Goal: Task Accomplishment & Management: Manage account settings

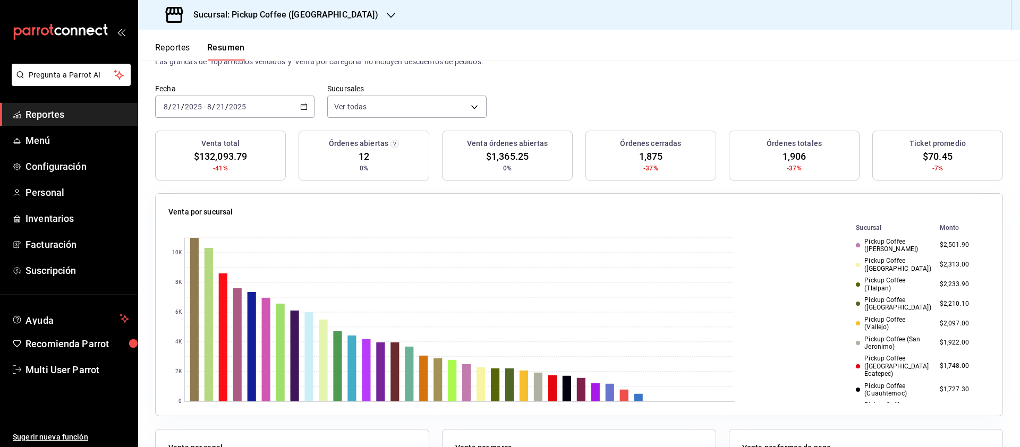
scroll to position [257, 0]
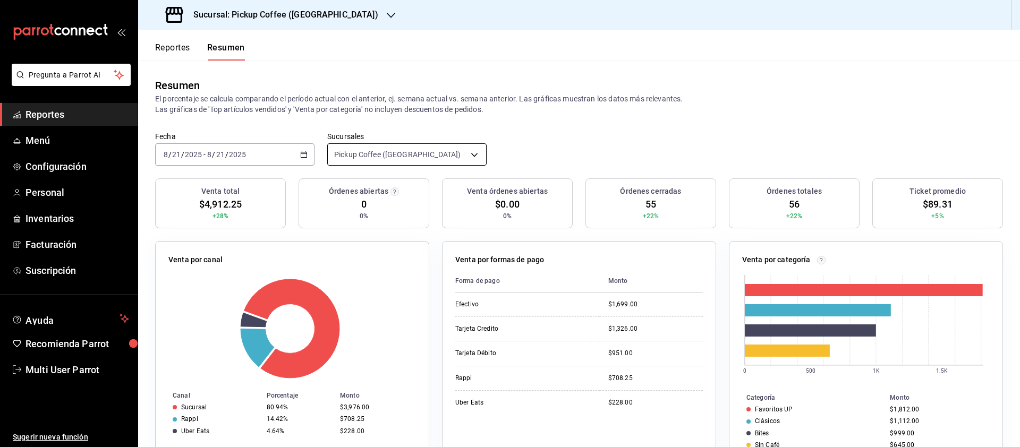
click at [387, 147] on body "Pregunta a Parrot AI Reportes Menú Configuración Personal Inventarios Facturaci…" at bounding box center [510, 223] width 1020 height 447
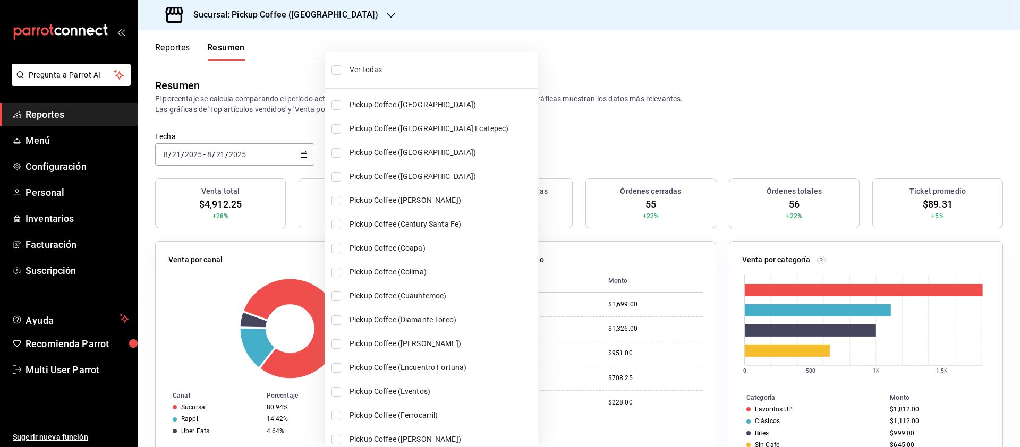
click at [366, 66] on span "Ver todas" at bounding box center [442, 69] width 184 height 11
type input "[object Object],[object Object],[object Object],[object Object],[object Object]…"
checkbox input "true"
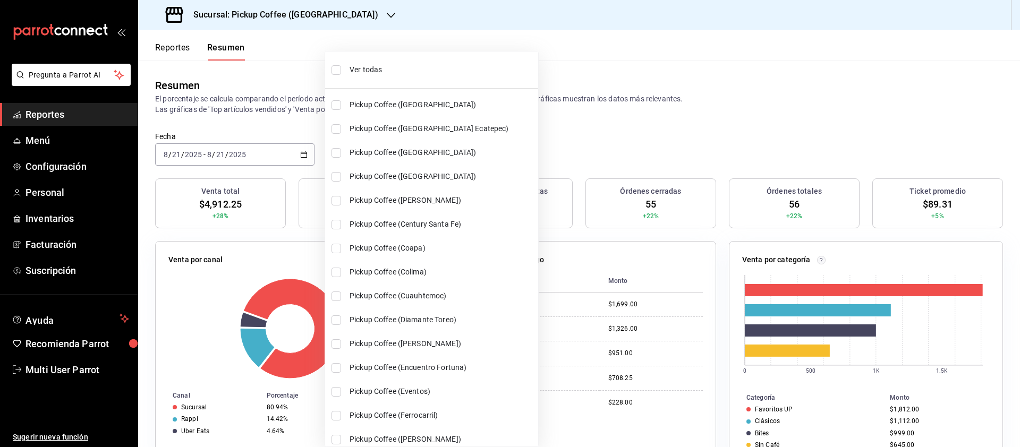
checkbox input "true"
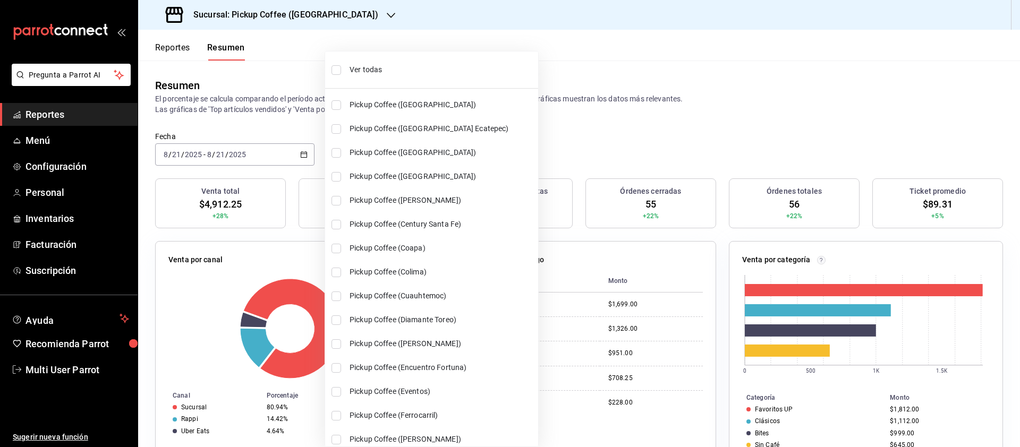
checkbox input "true"
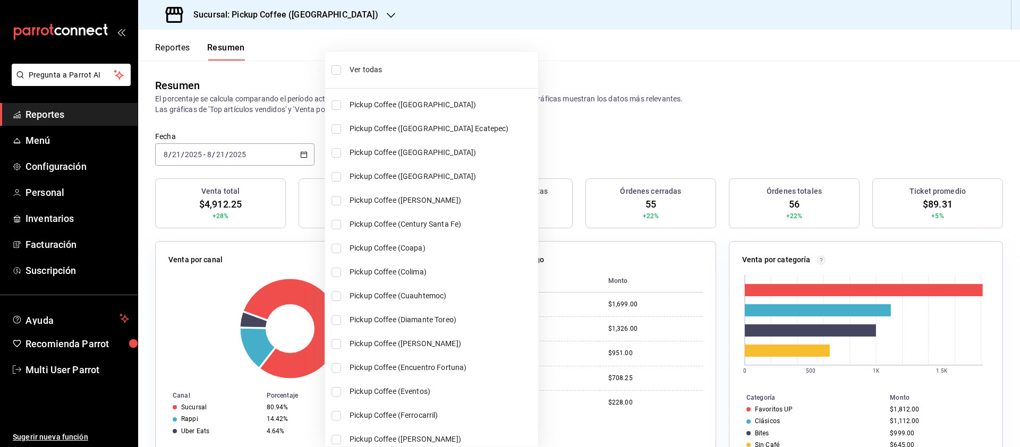
checkbox input "true"
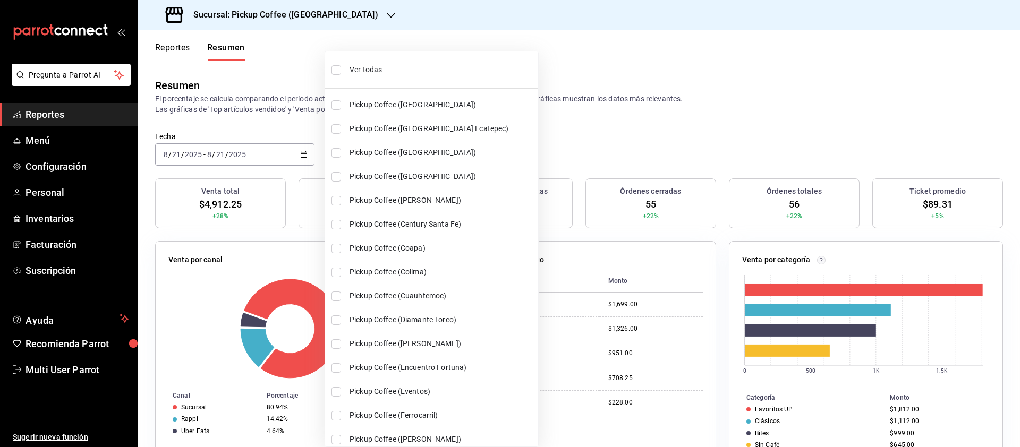
checkbox input "true"
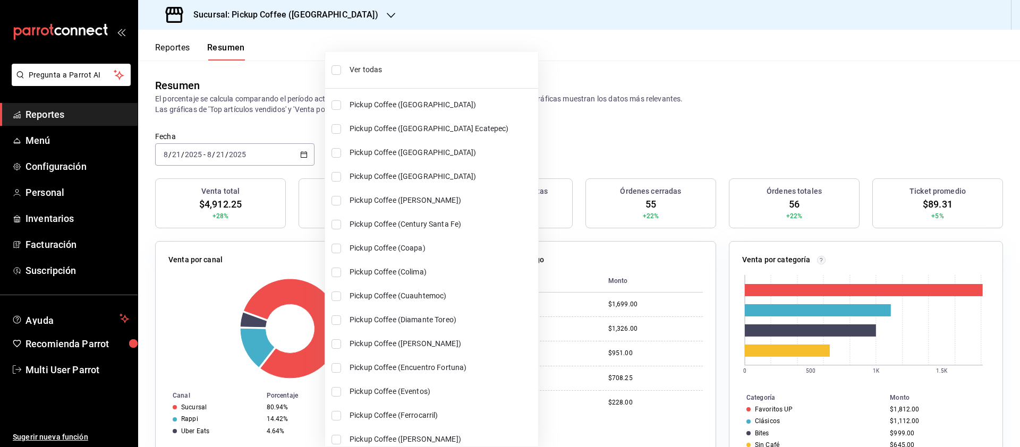
checkbox input "true"
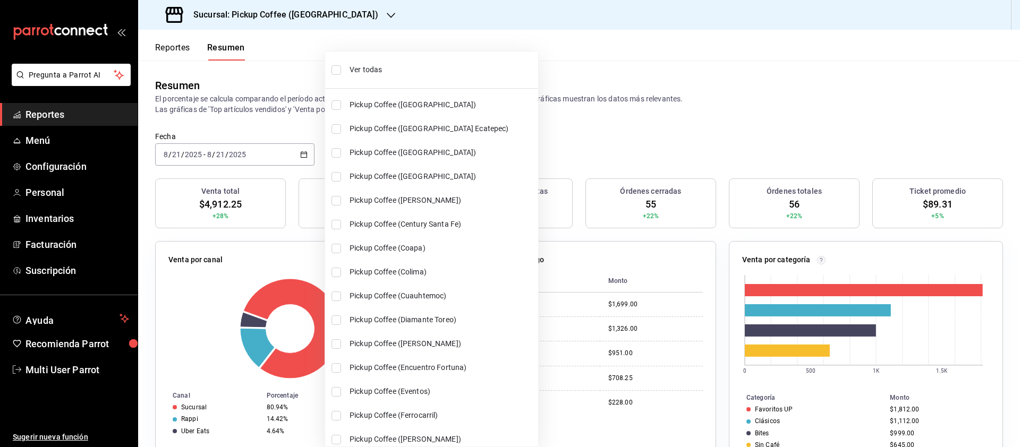
checkbox input "true"
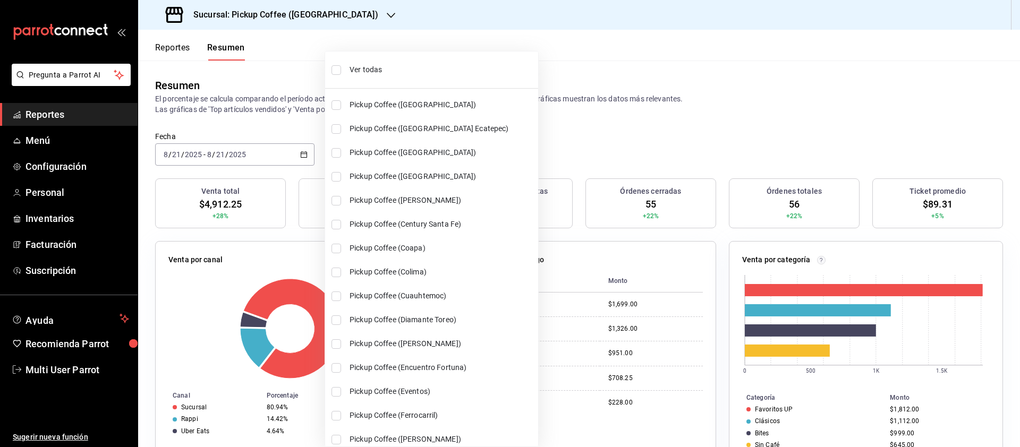
checkbox input "true"
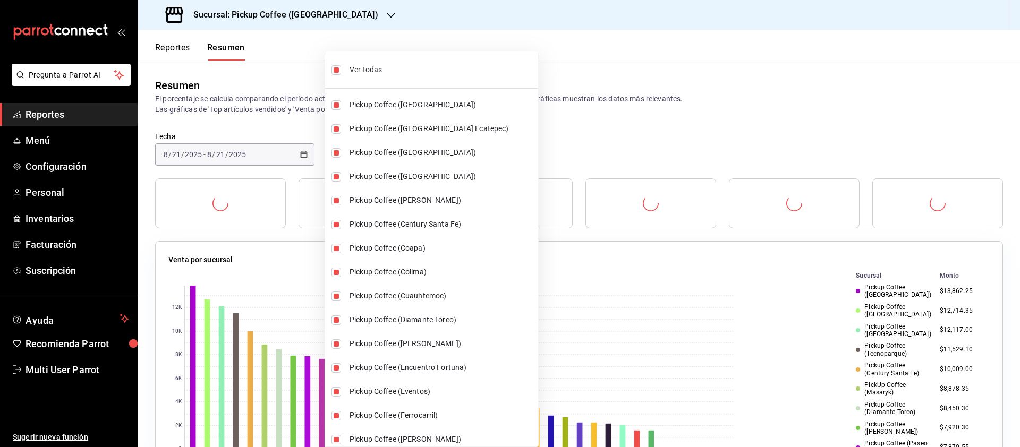
click at [532, 105] on div at bounding box center [510, 223] width 1020 height 447
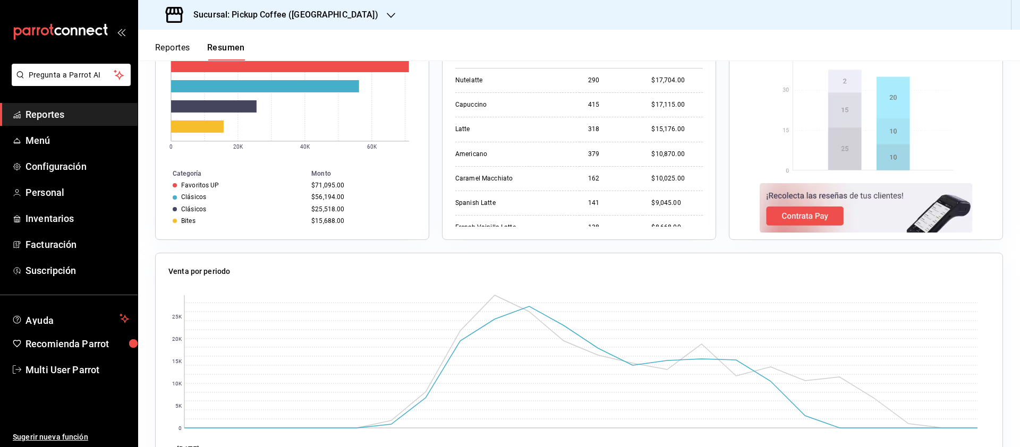
scroll to position [717, 0]
